Goal: Navigation & Orientation: Find specific page/section

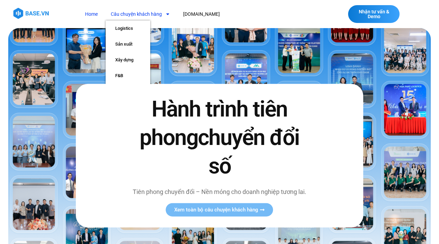
click at [167, 16] on icon "Menu" at bounding box center [167, 14] width 5 height 5
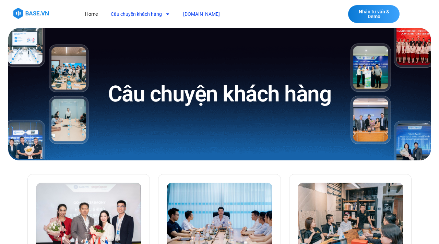
click at [191, 13] on link "[DOMAIN_NAME]" at bounding box center [201, 14] width 47 height 13
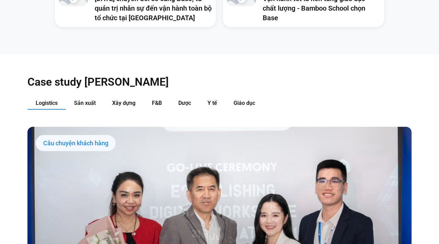
scroll to position [639, 0]
